Goal: Find specific page/section: Find specific page/section

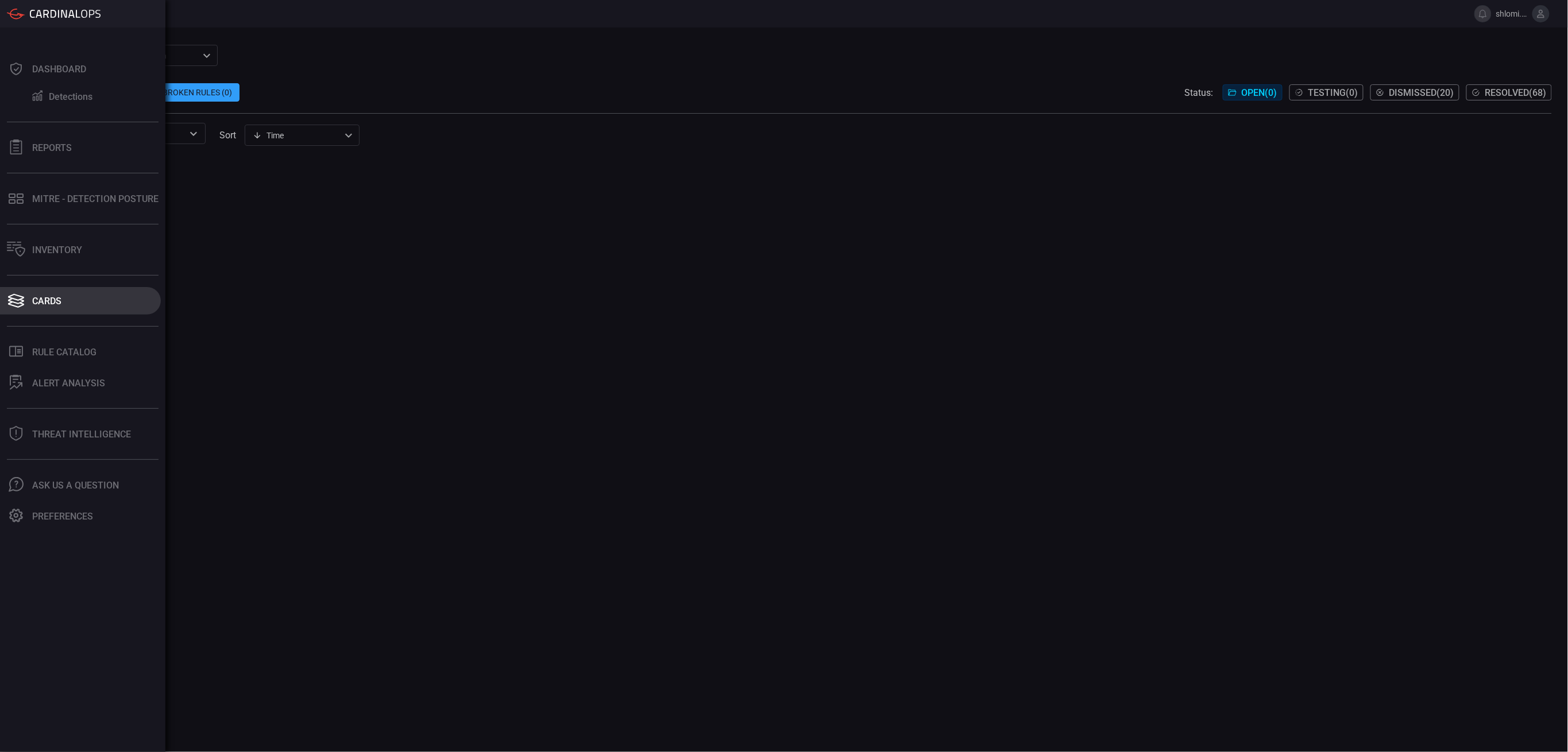
click at [35, 313] on button "Cards" at bounding box center [81, 301] width 161 height 28
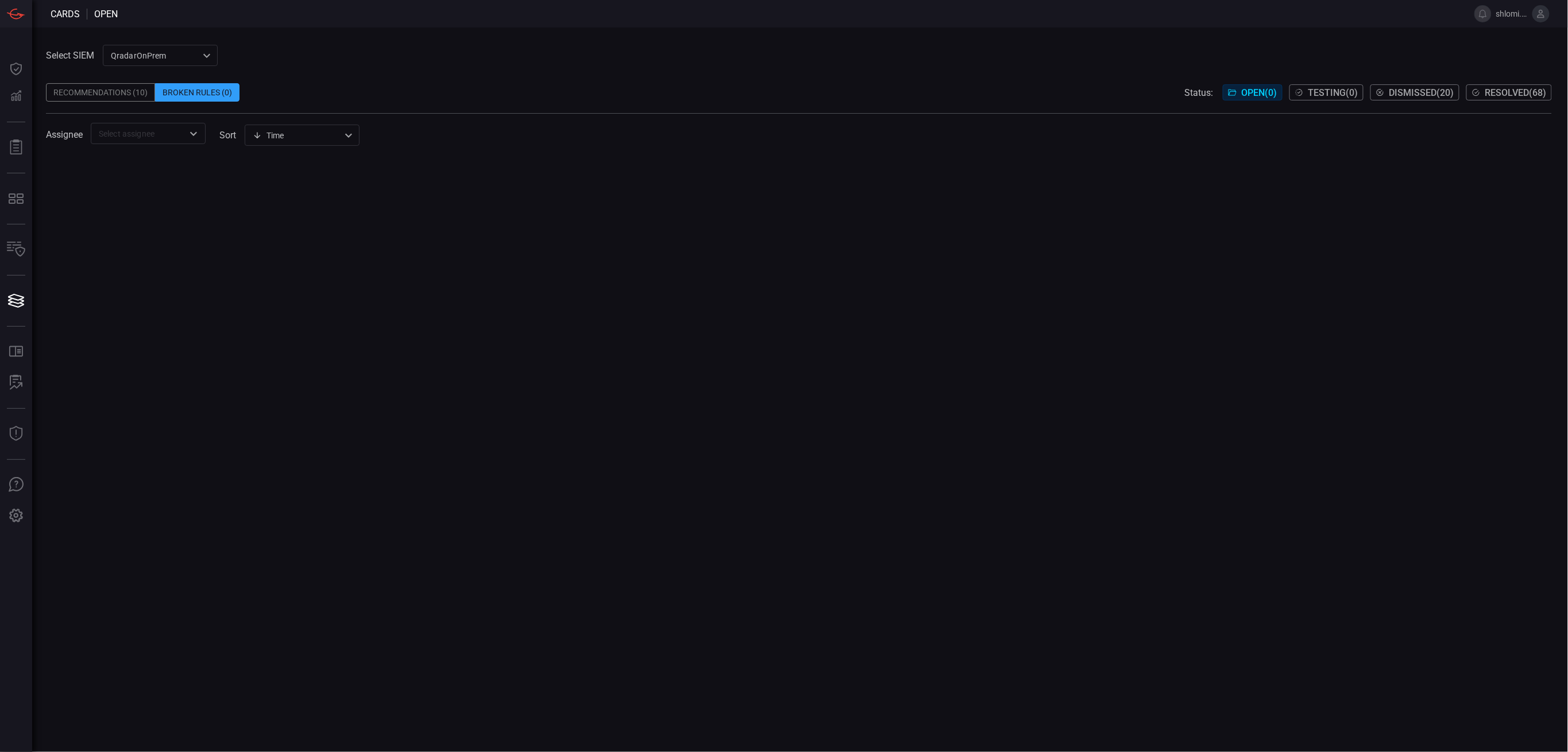
click at [117, 98] on div "Recommendations (10)" at bounding box center [100, 92] width 109 height 19
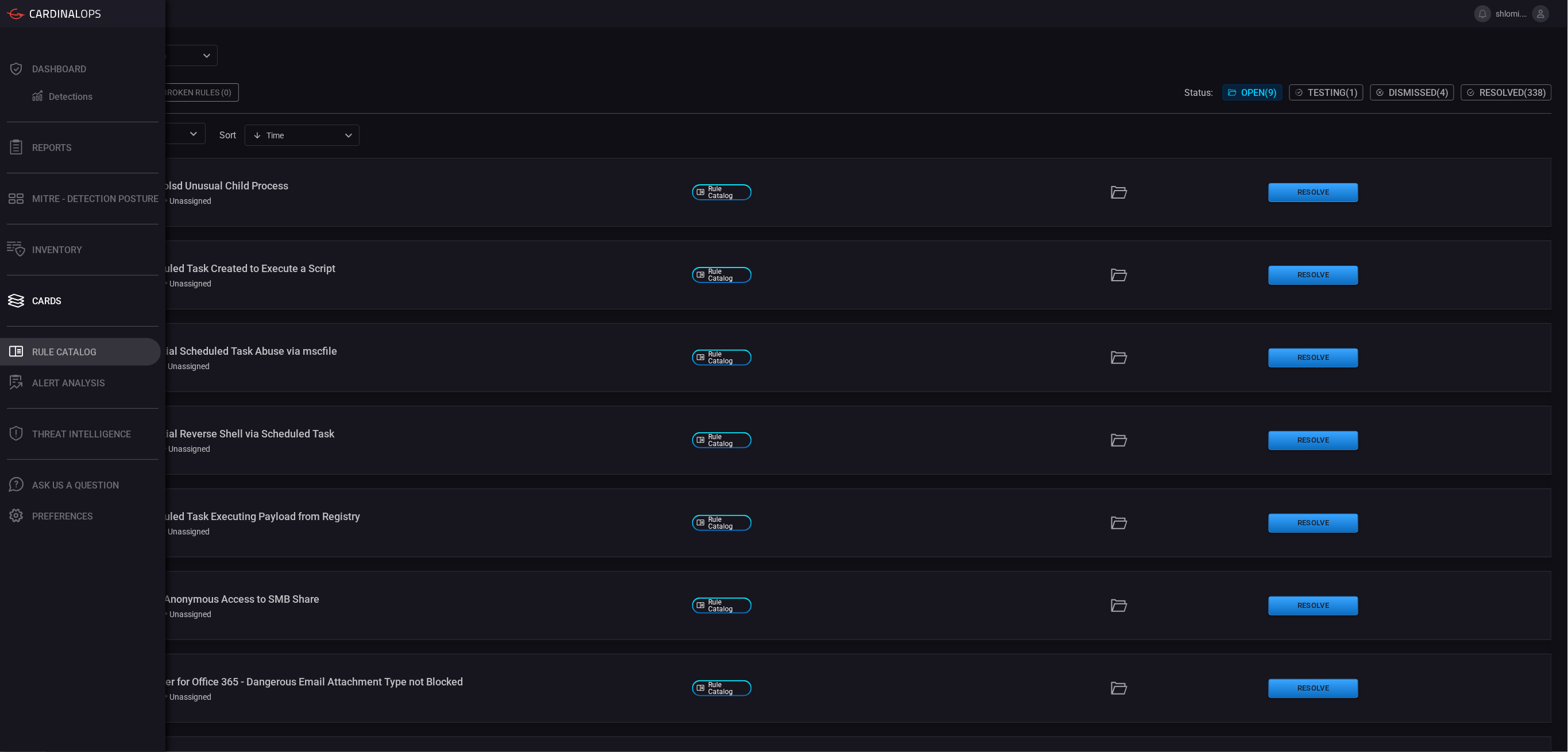
click at [109, 348] on button ".st0_rule_catalog_icon{fill: currentColor;} Rule Catalog" at bounding box center [81, 352] width 161 height 28
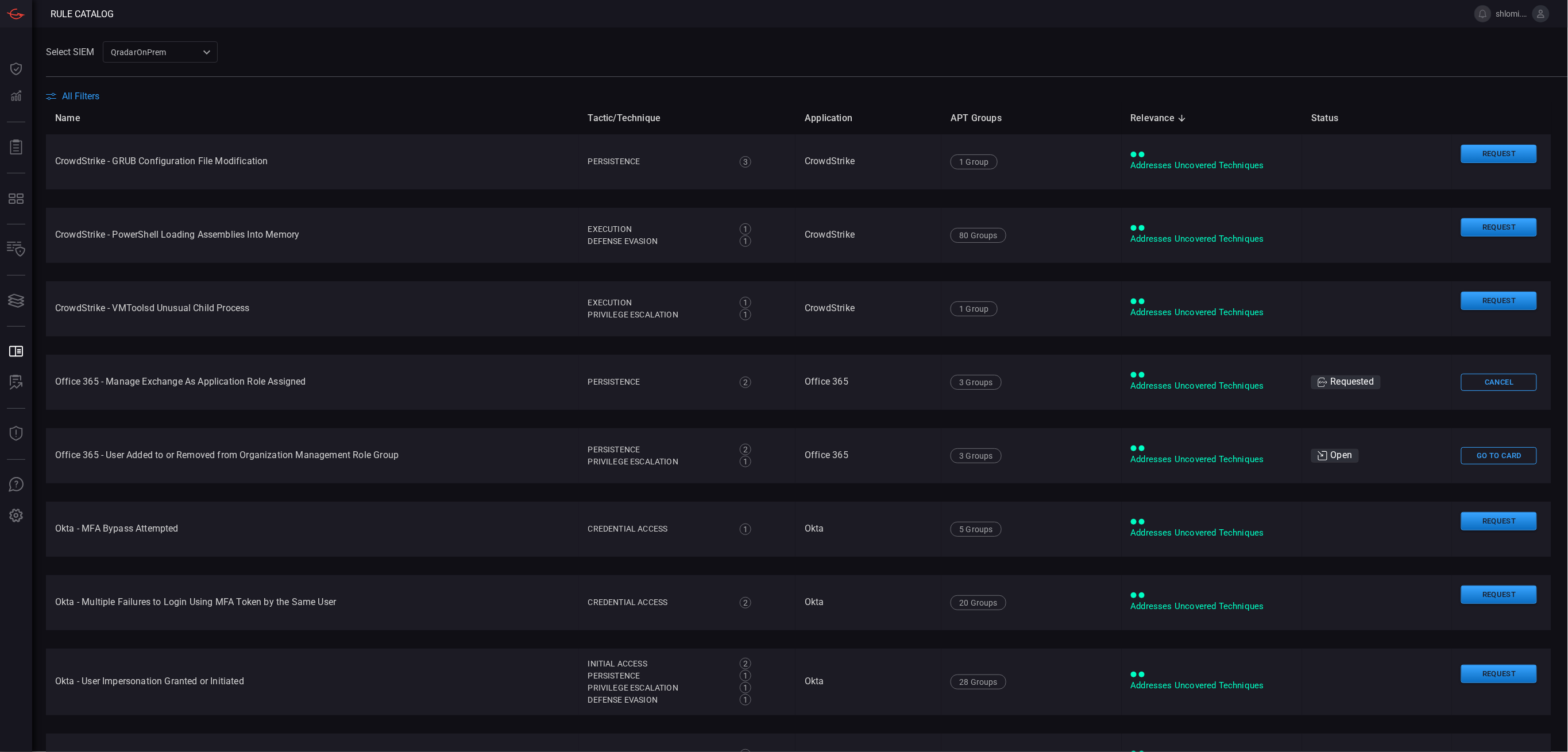
click at [164, 56] on div "QradarOnPrem 88f5ea39-b336-4bf5-ab61-f2abc50aa181 ​" at bounding box center [160, 52] width 115 height 21
click at [68, 97] on div at bounding box center [784, 376] width 1568 height 752
click at [53, 99] on icon at bounding box center [51, 97] width 11 height 7
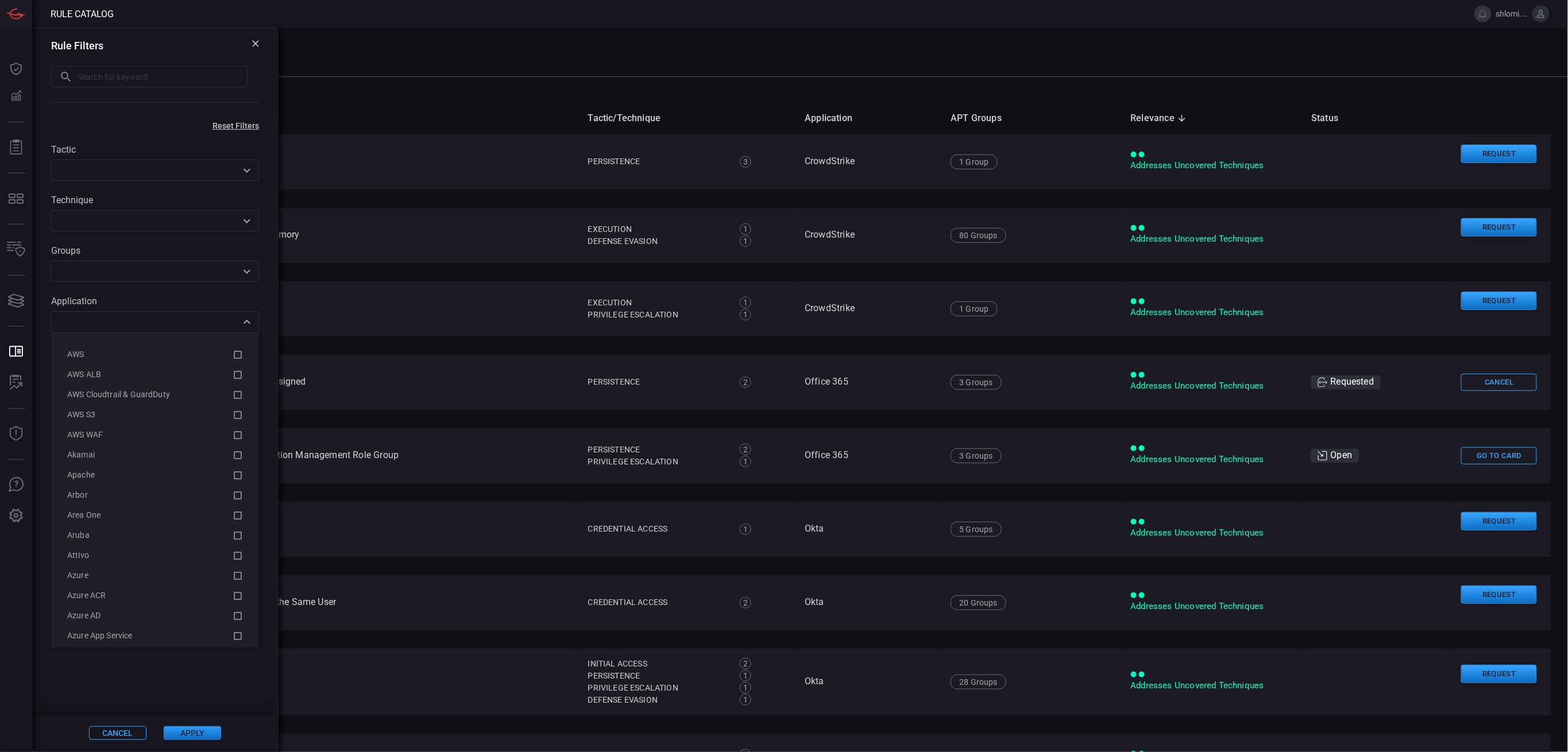
click at [216, 330] on div "​" at bounding box center [155, 322] width 208 height 21
type input "כ"
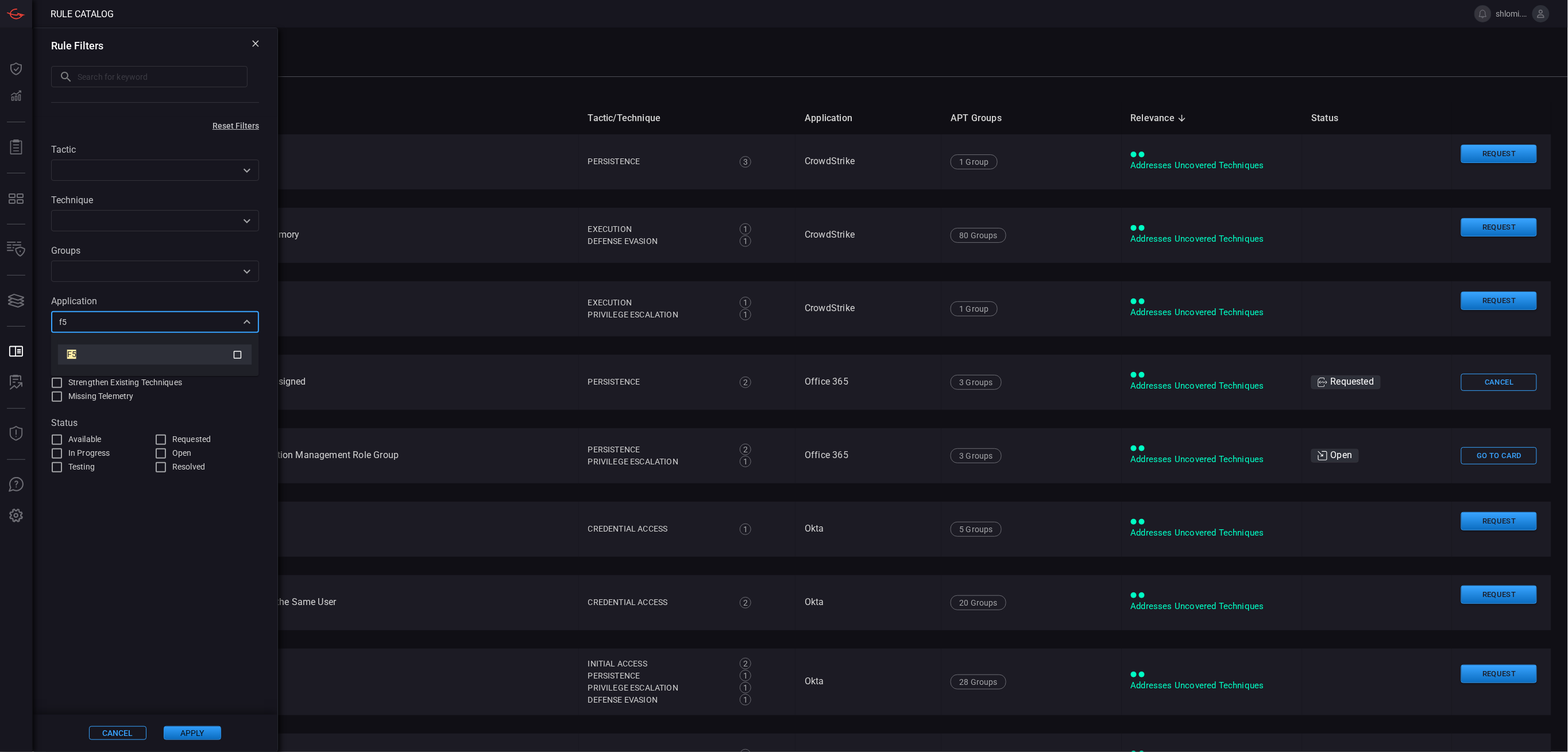
click at [137, 350] on div "F5" at bounding box center [150, 354] width 166 height 12
type input "f5"
click at [189, 731] on button "Apply" at bounding box center [193, 732] width 57 height 13
